Goal: Task Accomplishment & Management: Use online tool/utility

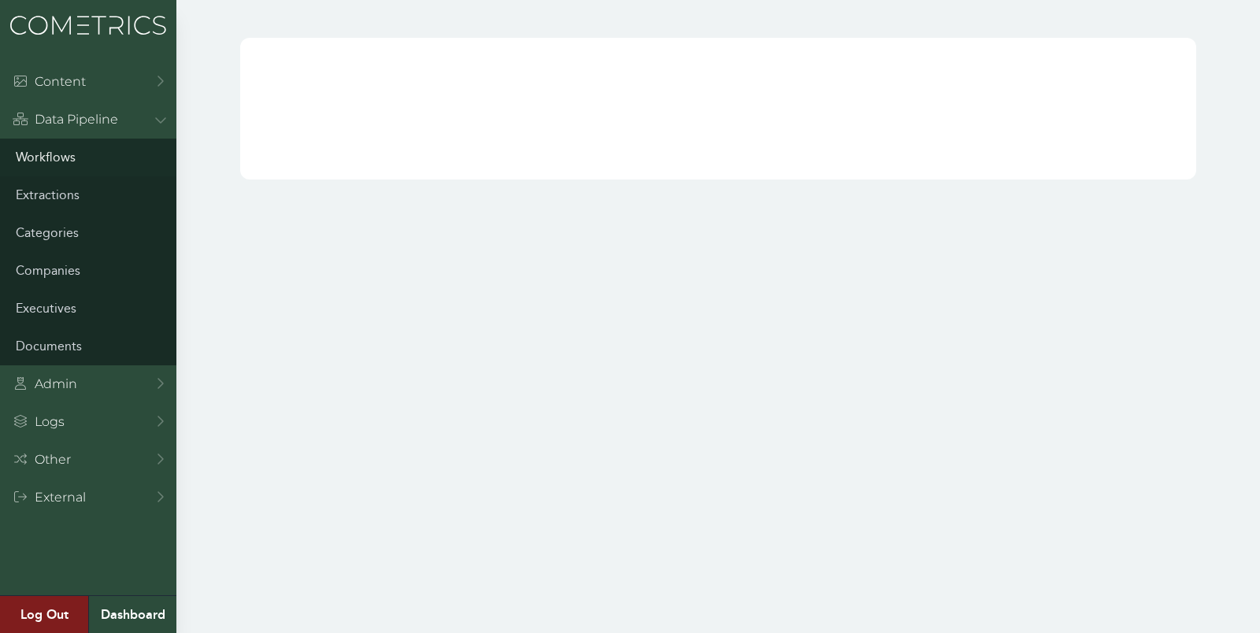
click at [53, 156] on link "Workflows" at bounding box center [88, 158] width 176 height 38
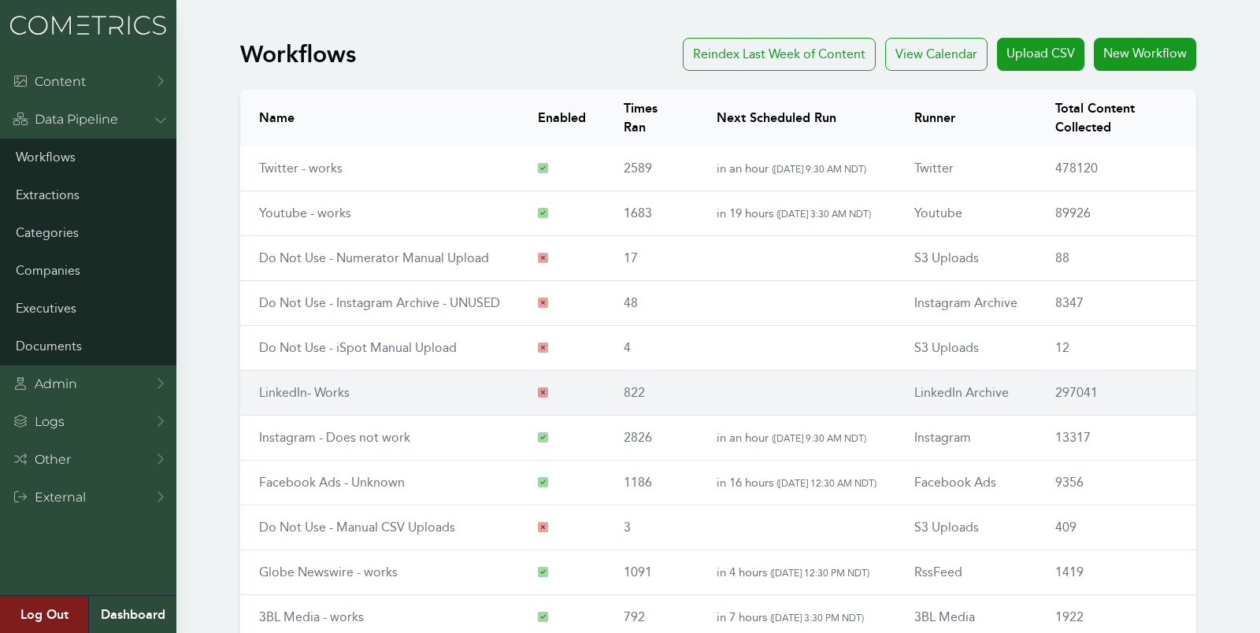
click at [283, 394] on link "LinkedIn- Works" at bounding box center [304, 392] width 91 height 15
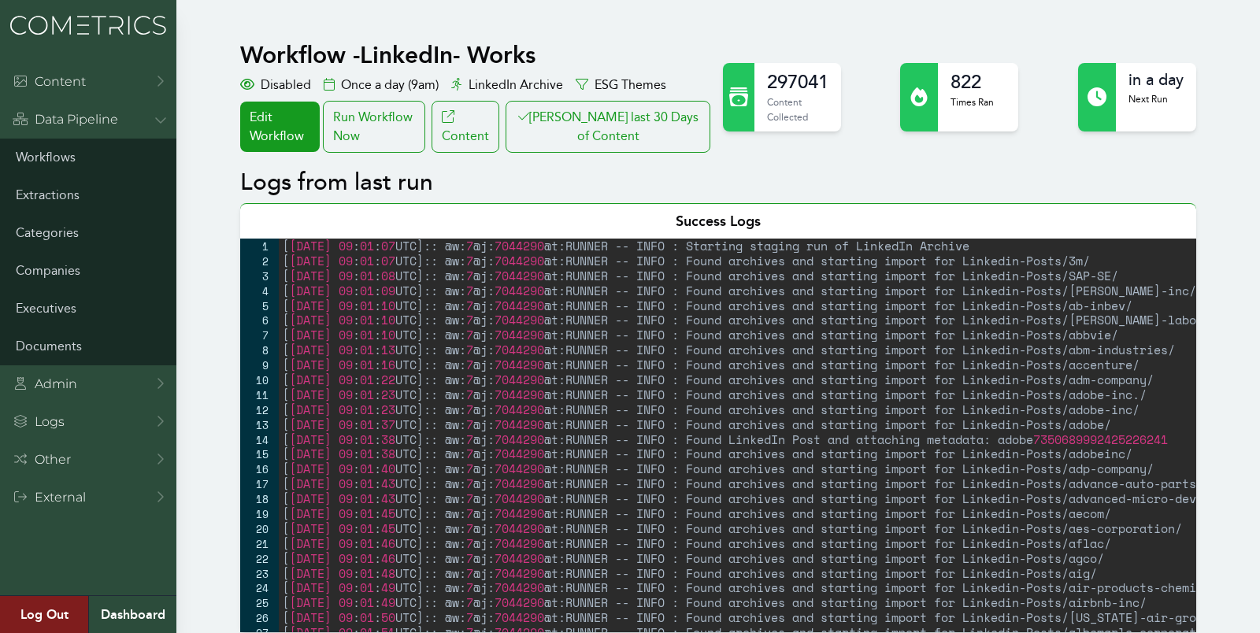
click at [401, 130] on div "Run Workflow Now" at bounding box center [374, 127] width 102 height 52
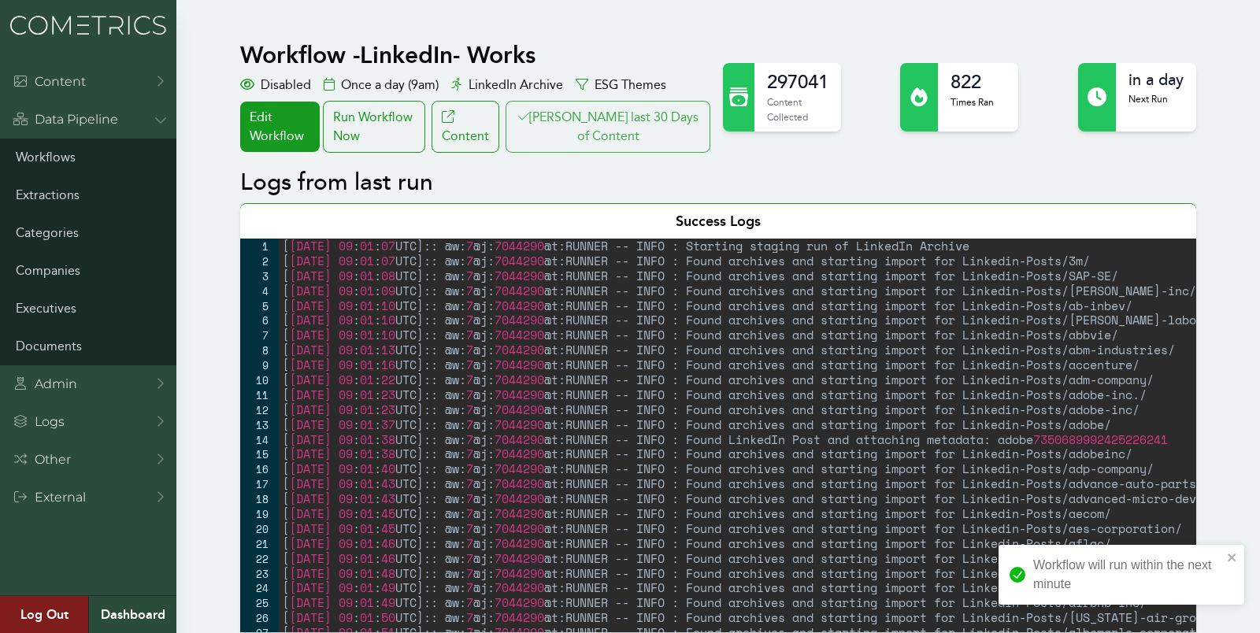
click at [591, 128] on button "Clair last 30 Days of Content" at bounding box center [607, 127] width 205 height 52
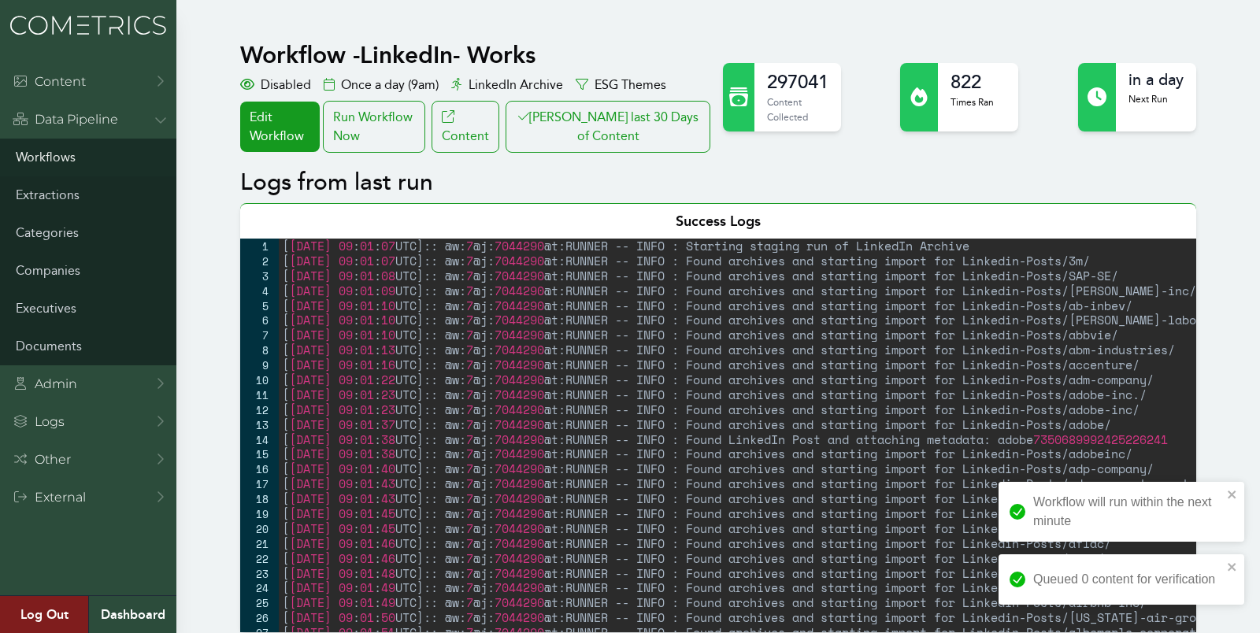
click at [49, 152] on link "Workflows" at bounding box center [88, 158] width 176 height 38
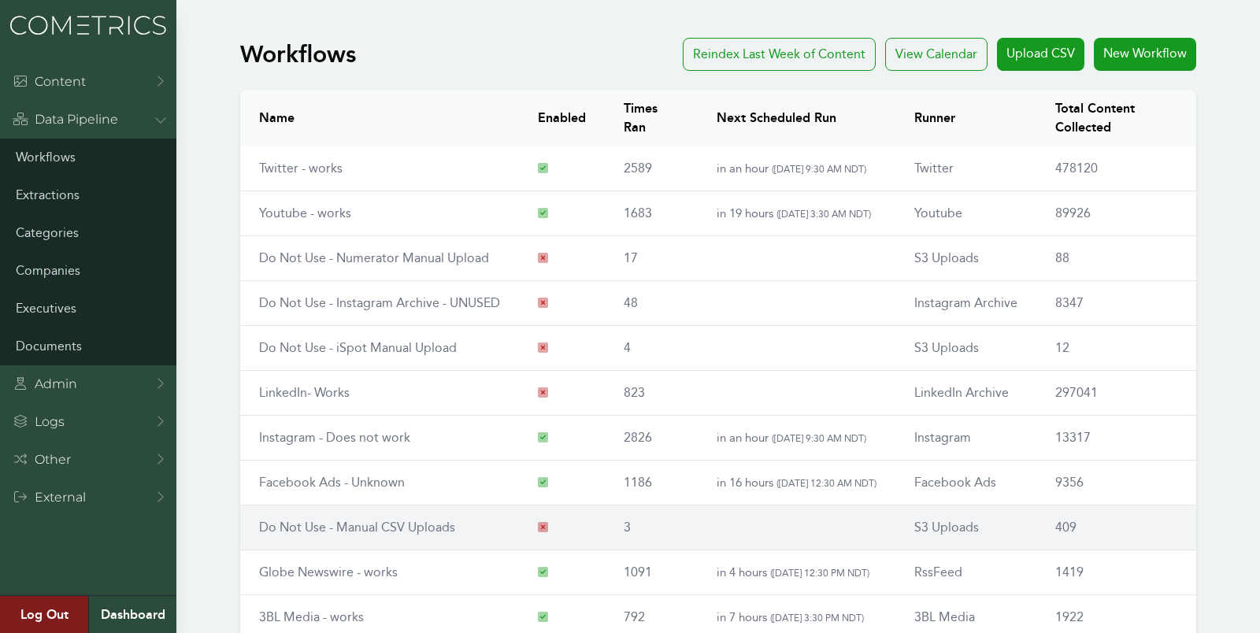
scroll to position [179, 0]
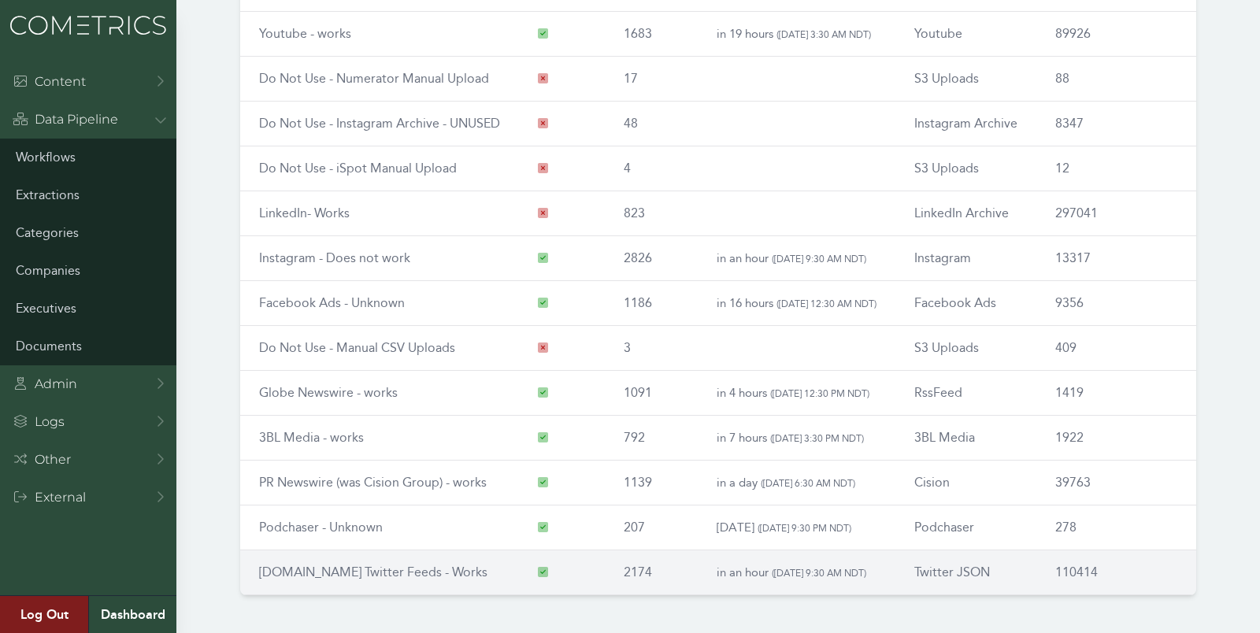
click at [307, 576] on td "RSS.app Twitter Feeds - Works" at bounding box center [379, 572] width 279 height 45
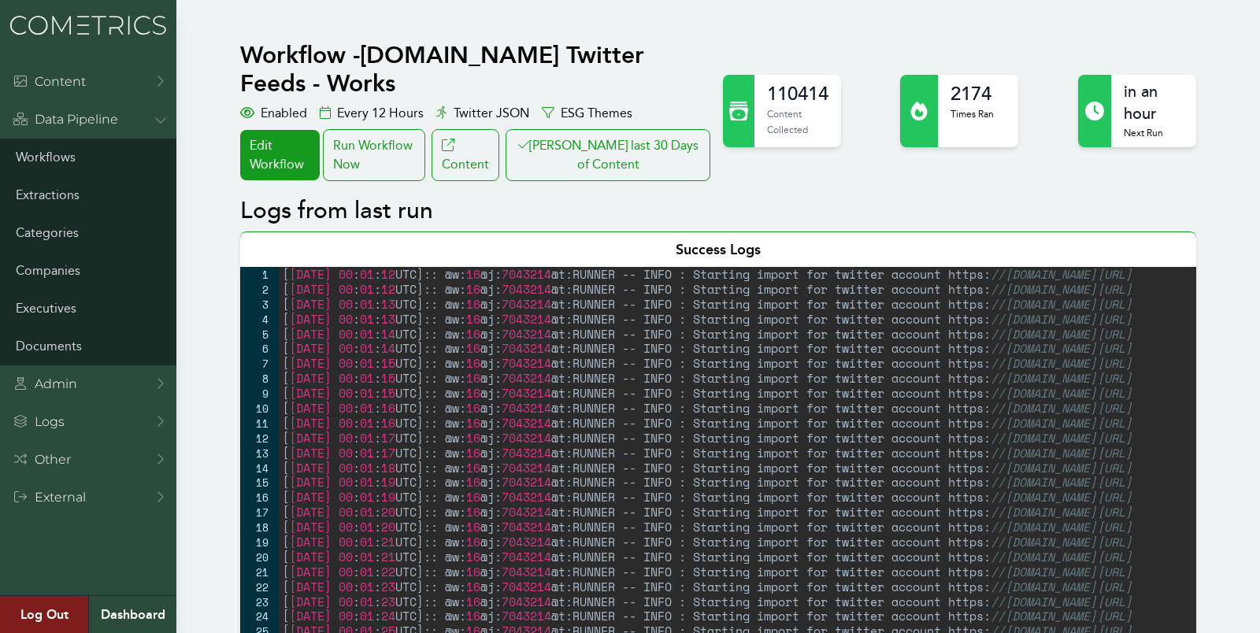
click at [586, 104] on div "ESG Themes" at bounding box center [587, 113] width 91 height 19
click at [586, 129] on button "[PERSON_NAME] last 30 Days of Content" at bounding box center [607, 155] width 205 height 52
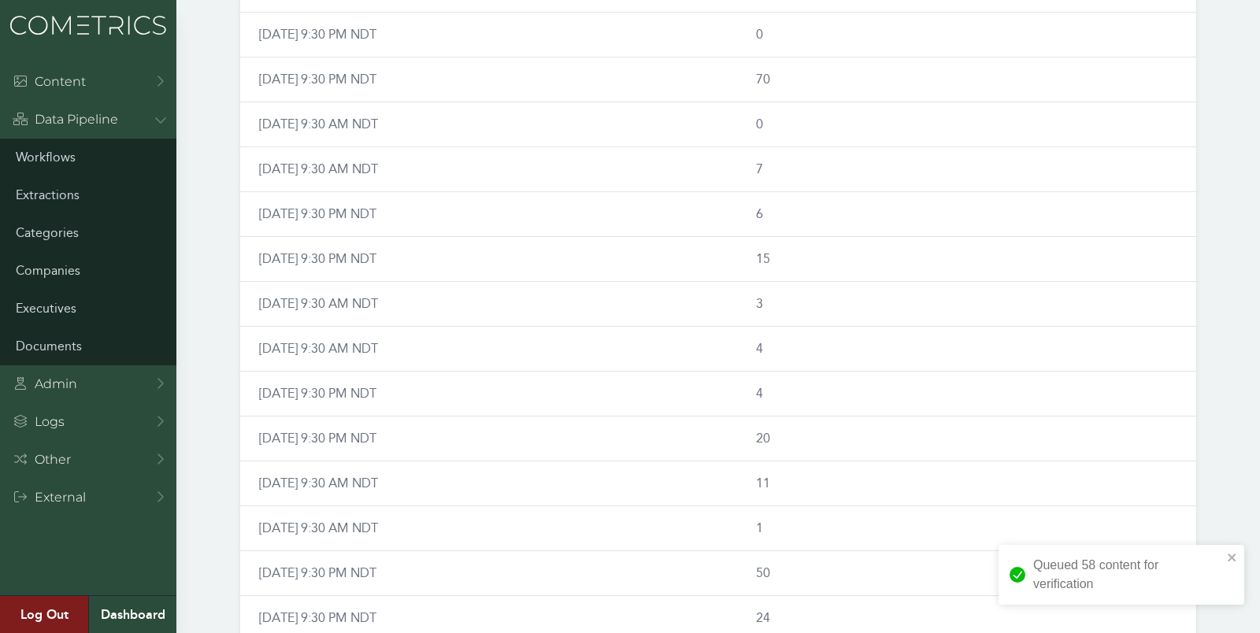
scroll to position [1393, 0]
